Goal: Register for event/course

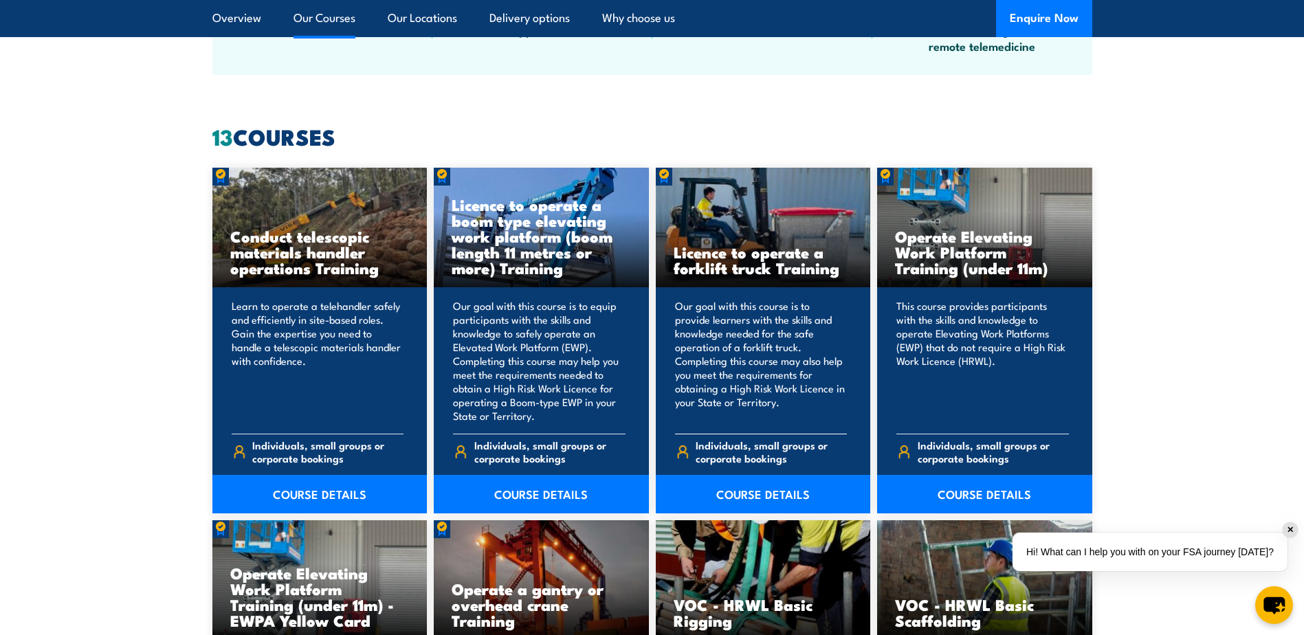
scroll to position [1031, 0]
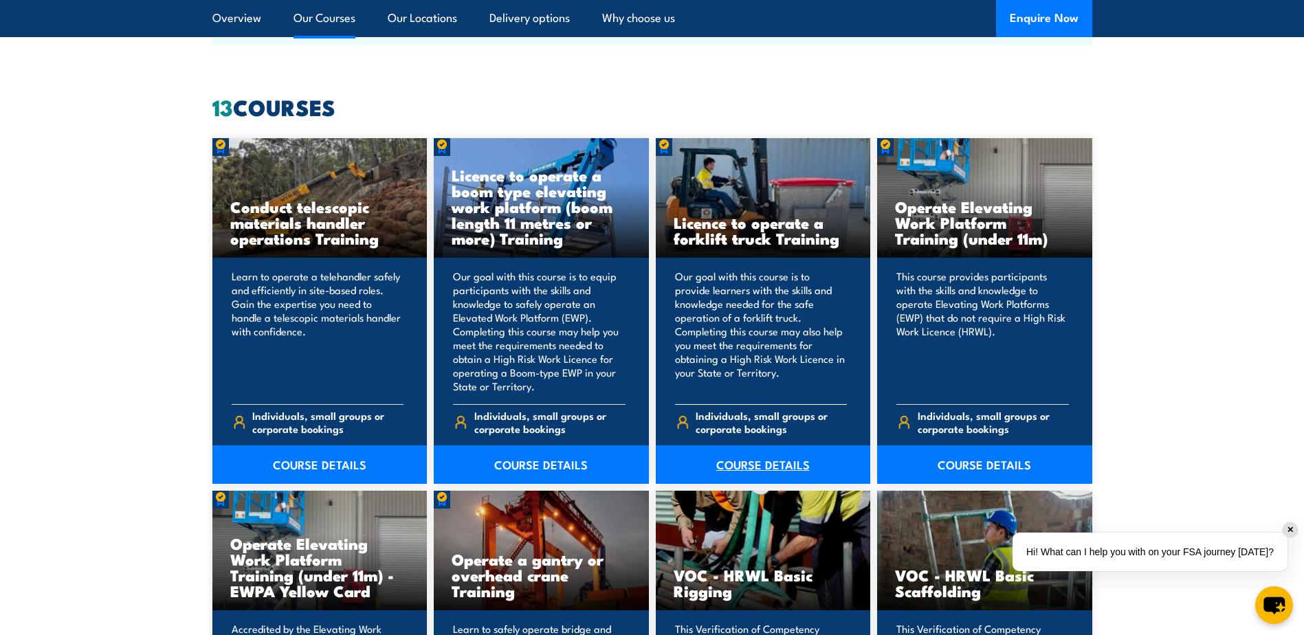
click at [758, 463] on link "COURSE DETAILS" at bounding box center [763, 464] width 215 height 38
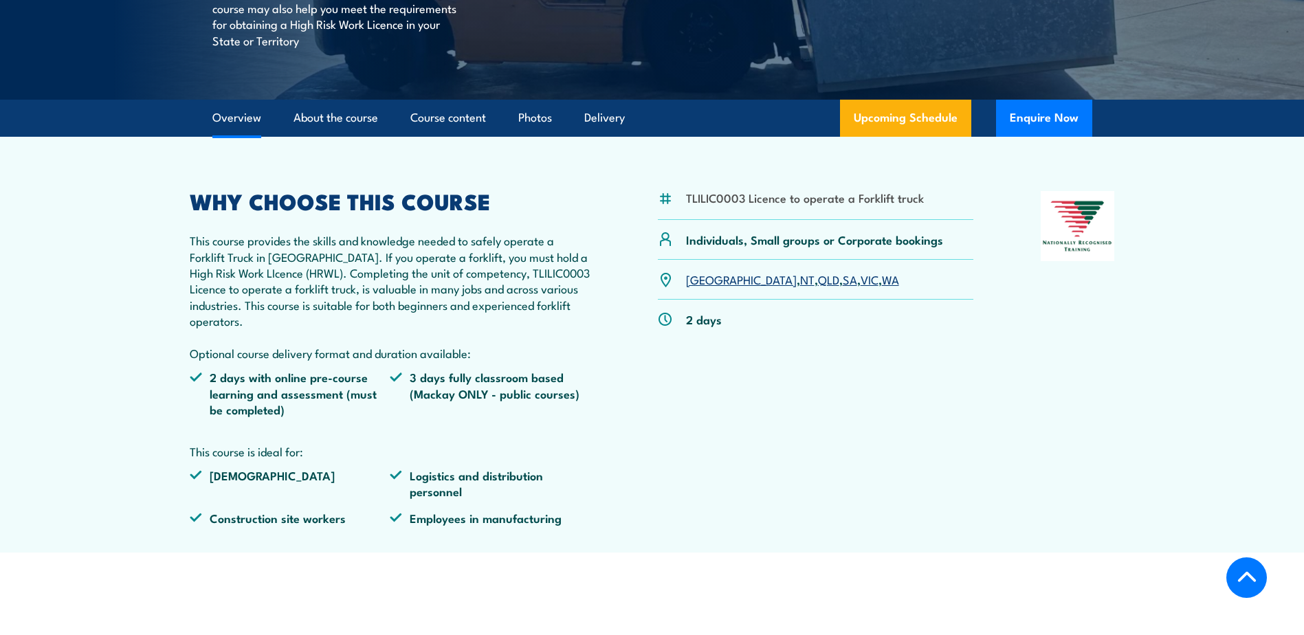
scroll to position [344, 0]
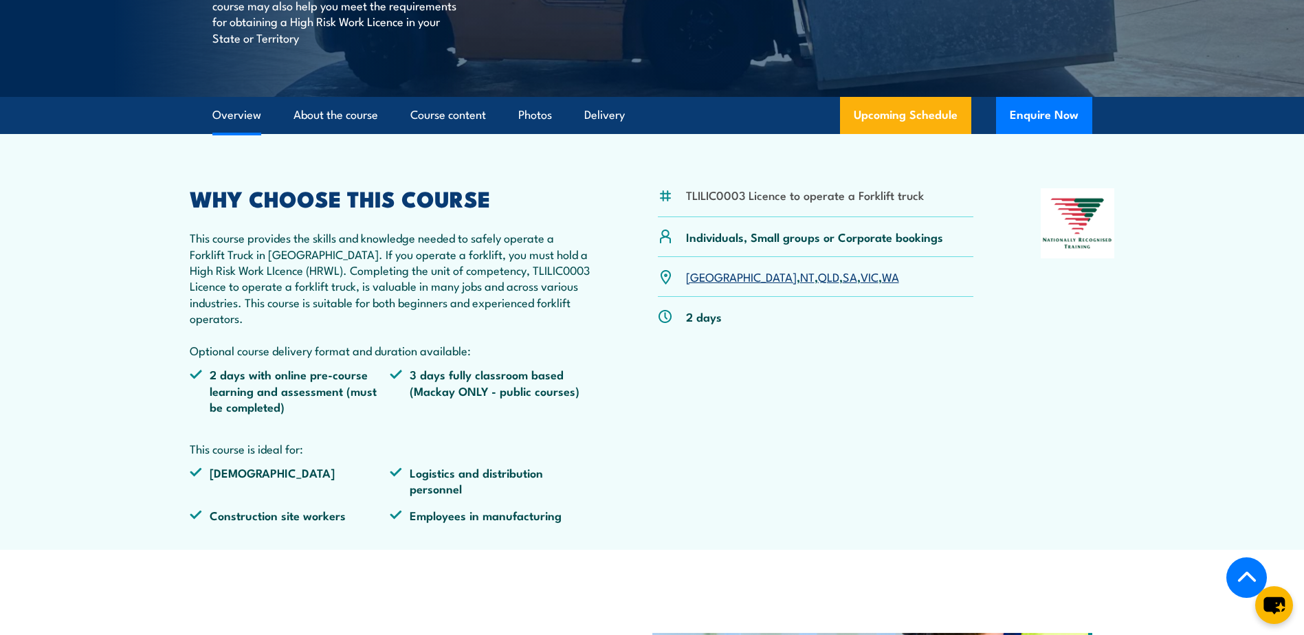
click at [882, 280] on link "WA" at bounding box center [890, 276] width 17 height 16
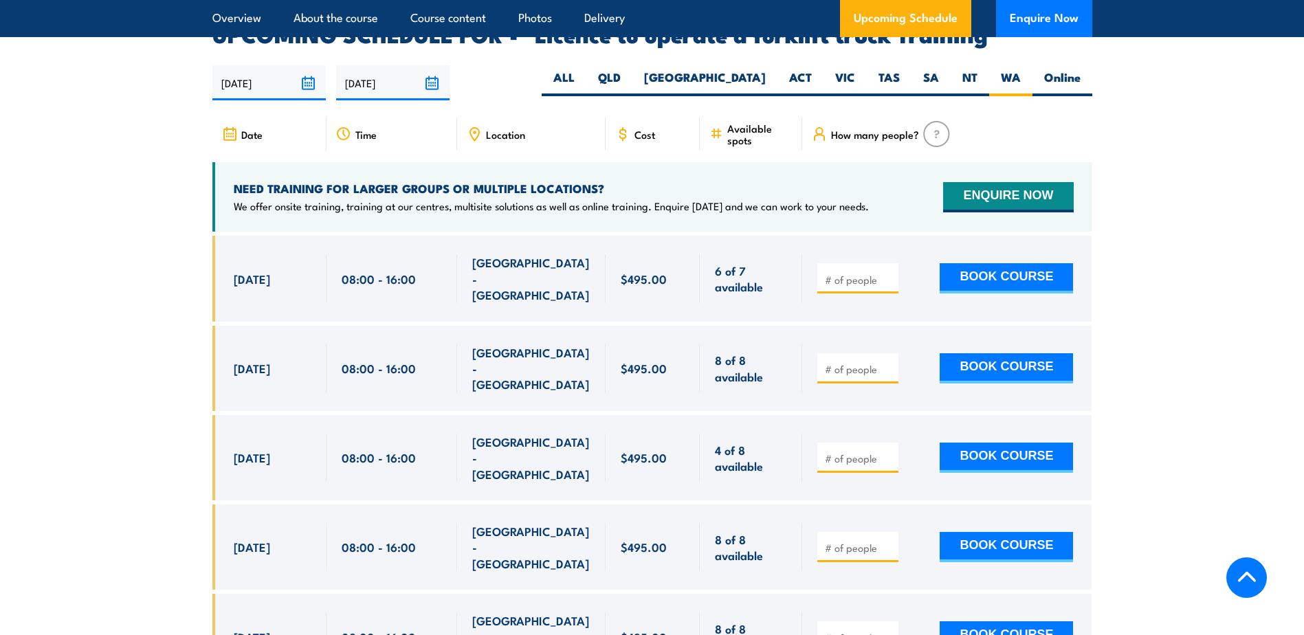
scroll to position [2301, 0]
